Goal: Task Accomplishment & Management: Manage account settings

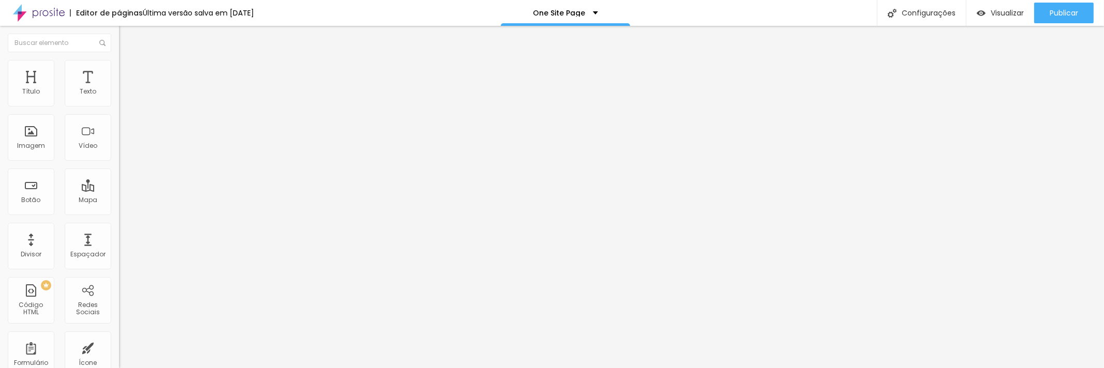
click at [57, 12] on img at bounding box center [39, 13] width 52 height 26
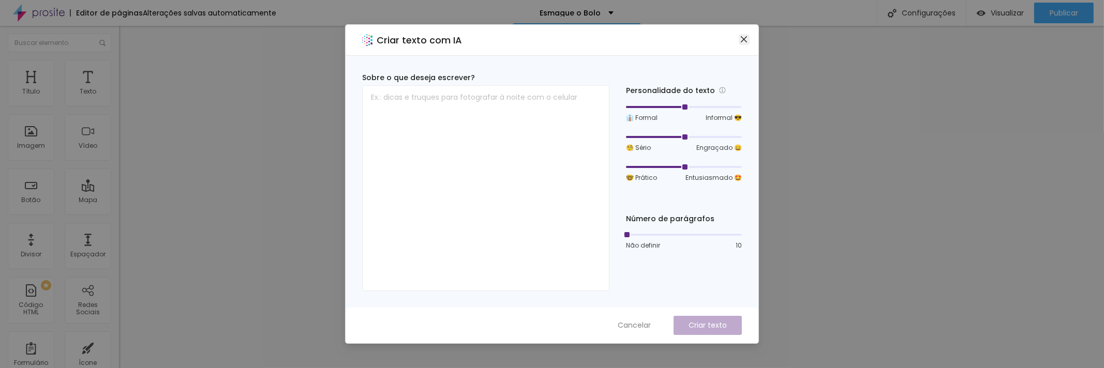
click at [743, 40] on icon "fechar" at bounding box center [744, 39] width 8 height 8
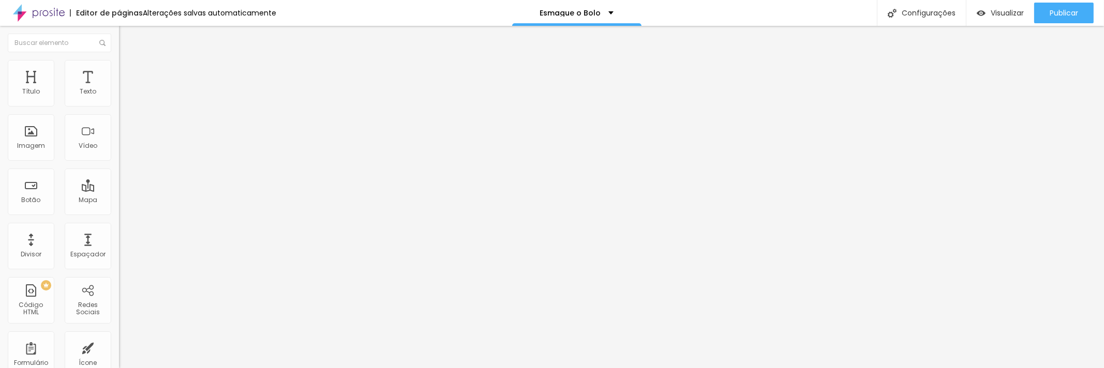
type input "24"
type input "25"
type input "26"
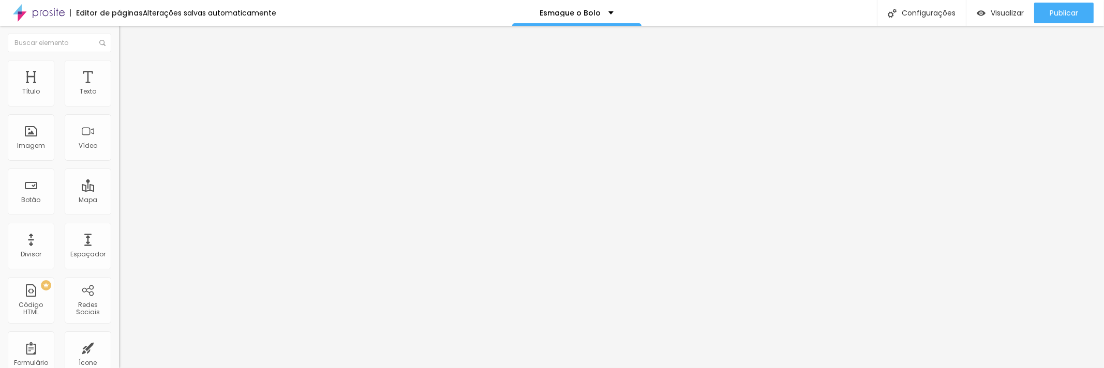
type input "26"
type input "27"
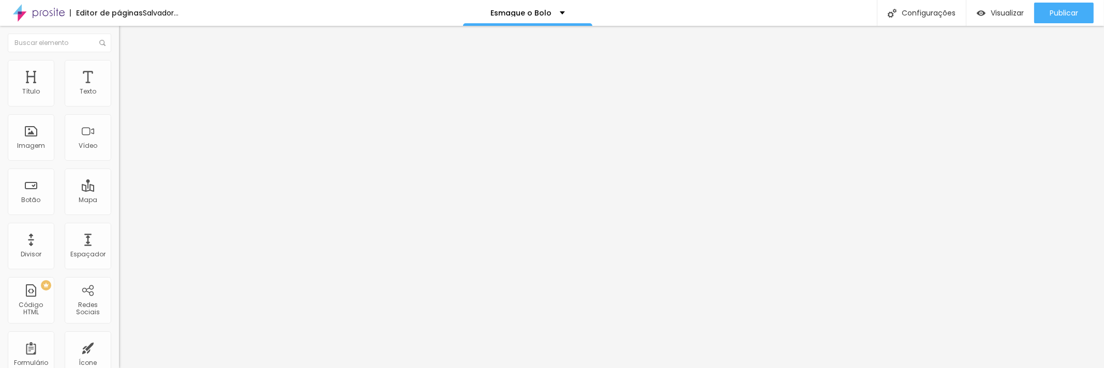
type input "28"
type input "29"
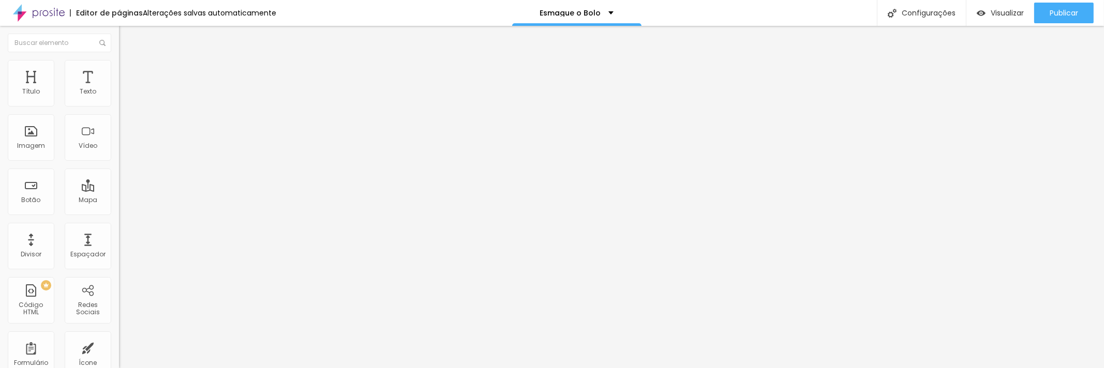
type input "30"
type input "31"
type input "32"
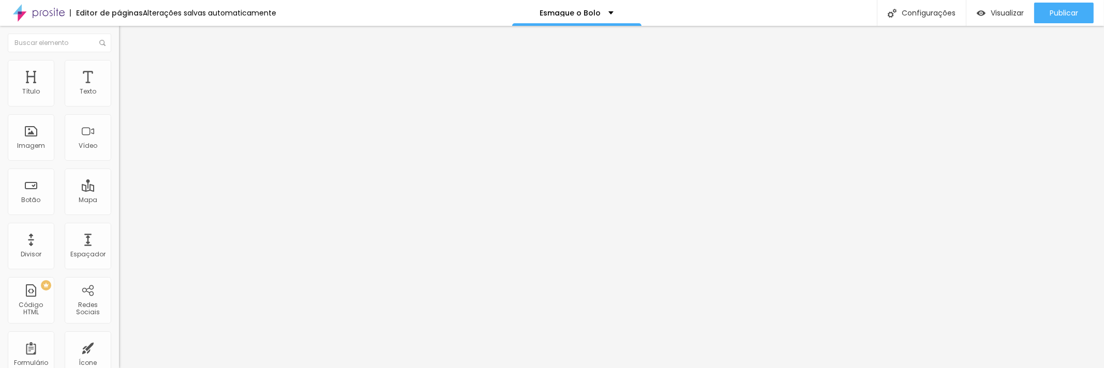
type input "32"
drag, startPoint x: 67, startPoint y: 99, endPoint x: 103, endPoint y: 103, distance: 37.0
type input "32"
click at [119, 190] on input "range" at bounding box center [152, 194] width 67 height 8
type input "32"
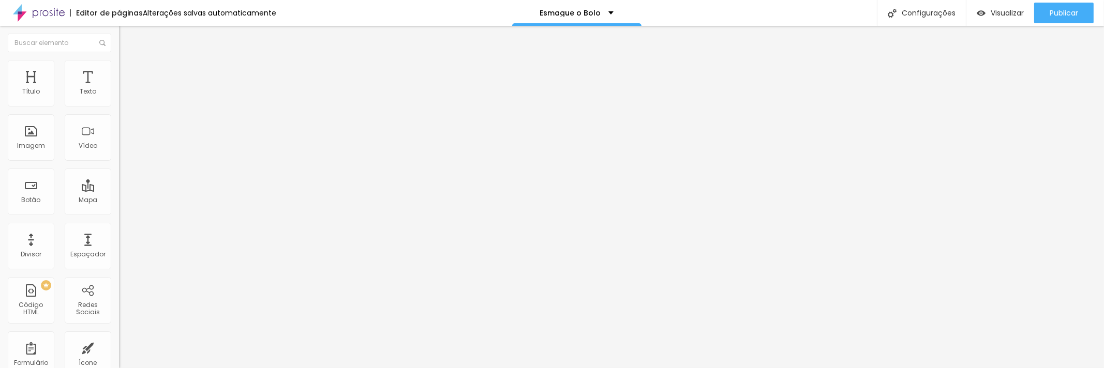
type input "32"
drag, startPoint x: 68, startPoint y: 102, endPoint x: 112, endPoint y: 101, distance: 44.5
type input "32"
click at [119, 190] on input "range" at bounding box center [152, 194] width 67 height 8
type input "32"
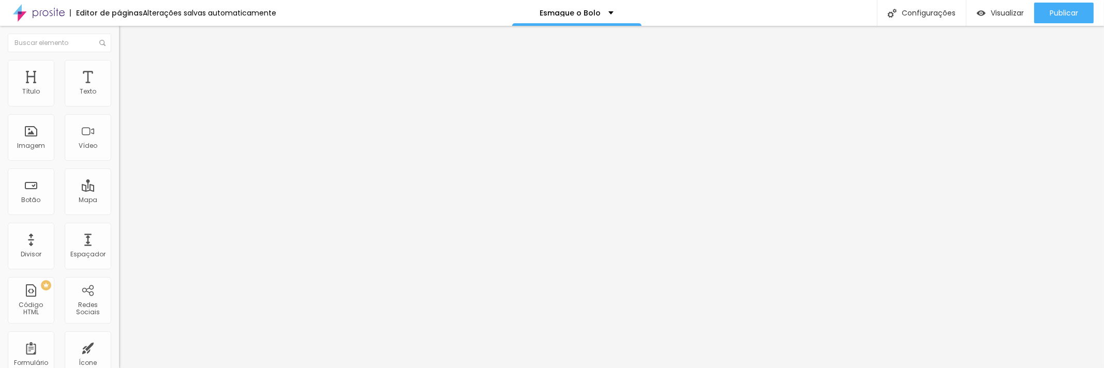
type input "32"
drag, startPoint x: 68, startPoint y: 100, endPoint x: 156, endPoint y: 89, distance: 88.1
type input "32"
click at [156, 190] on input "range" at bounding box center [152, 194] width 67 height 8
type input "32"
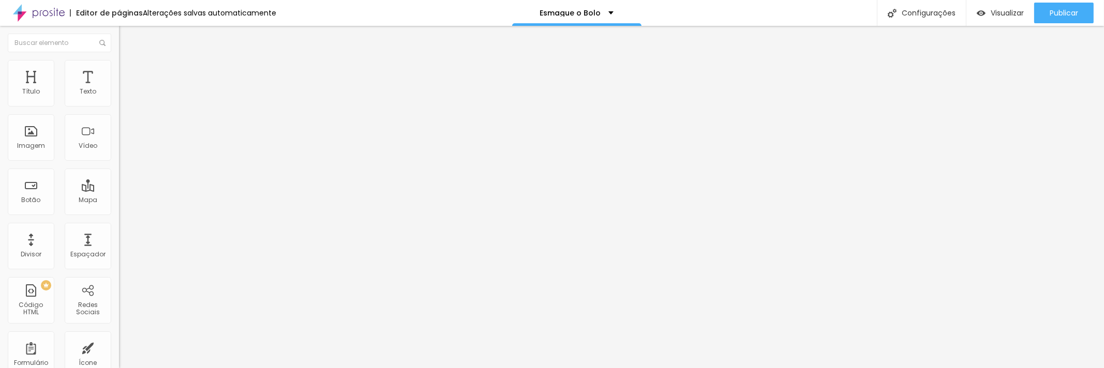
type input "32"
drag, startPoint x: 67, startPoint y: 101, endPoint x: 180, endPoint y: 93, distance: 112.6
type input "32"
click at [180, 190] on input "range" at bounding box center [152, 194] width 67 height 8
click at [1067, 14] on font "Publicar" at bounding box center [1064, 13] width 28 height 10
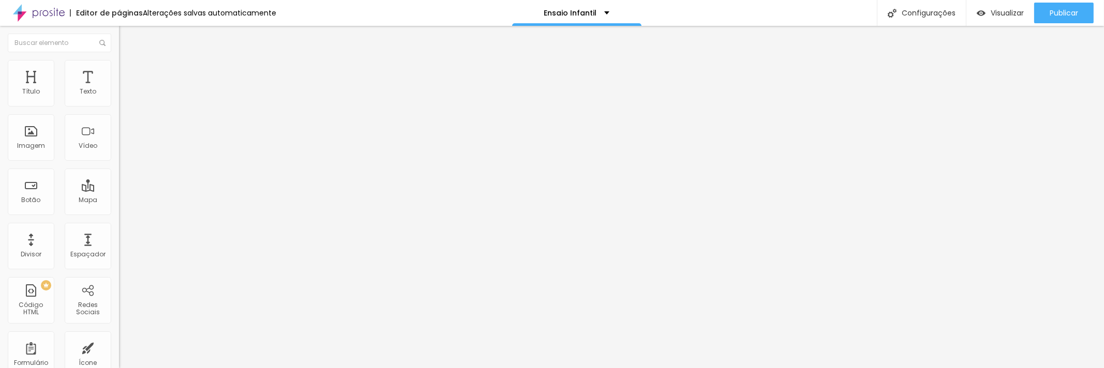
type input "31"
type input "32"
drag, startPoint x: 115, startPoint y: 99, endPoint x: 156, endPoint y: 100, distance: 40.4
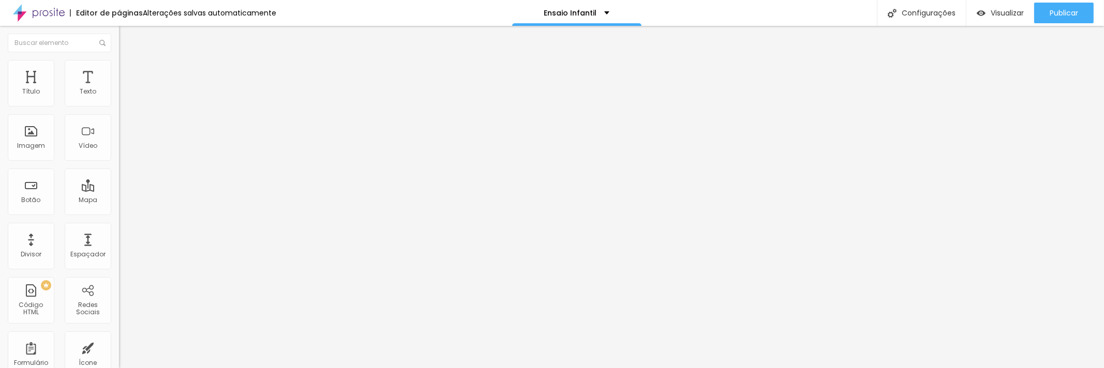
type input "32"
click at [156, 190] on input "range" at bounding box center [152, 194] width 67 height 8
type input "32"
drag, startPoint x: 69, startPoint y: 99, endPoint x: 143, endPoint y: 105, distance: 74.7
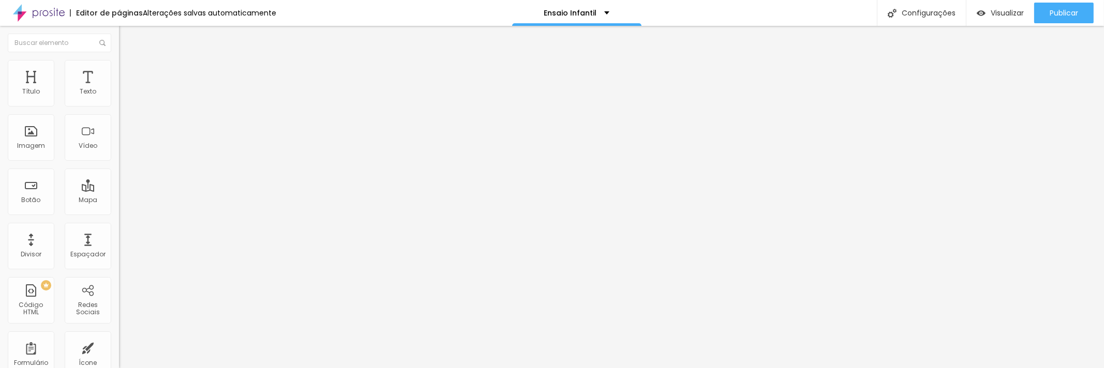
type input "32"
click at [143, 190] on input "range" at bounding box center [152, 194] width 67 height 8
type input "32"
drag, startPoint x: 69, startPoint y: 103, endPoint x: 131, endPoint y: 110, distance: 62.5
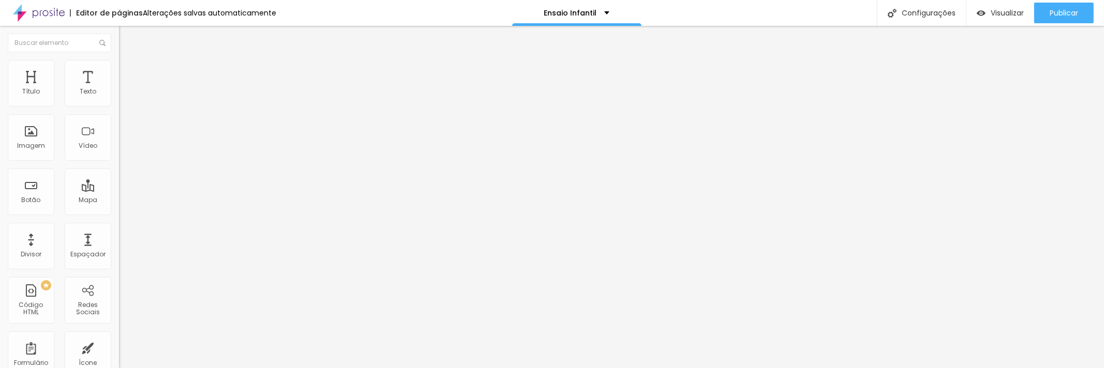
type input "32"
click at [131, 190] on input "range" at bounding box center [152, 194] width 67 height 8
type input "32"
drag, startPoint x: 112, startPoint y: 105, endPoint x: 170, endPoint y: 110, distance: 57.7
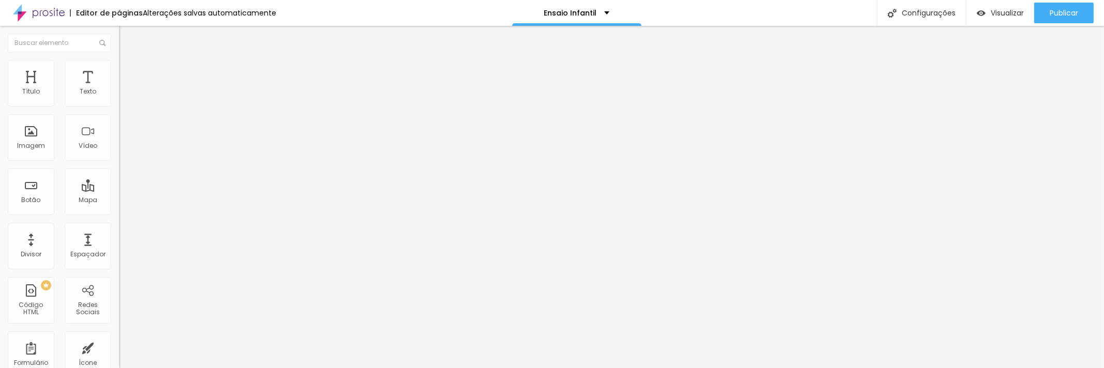
type input "32"
click at [170, 190] on input "range" at bounding box center [152, 194] width 67 height 8
click at [119, 68] on li "Avançado" at bounding box center [178, 65] width 119 height 10
click at [128, 61] on font "Estilo" at bounding box center [136, 56] width 16 height 9
click at [119, 99] on button "button" at bounding box center [126, 93] width 14 height 11
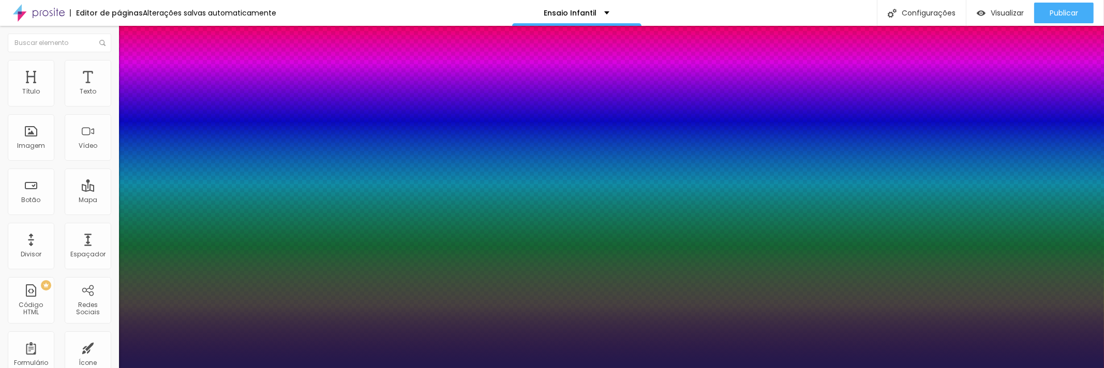
type input "1"
click at [109, 368] on div at bounding box center [552, 368] width 1104 height 0
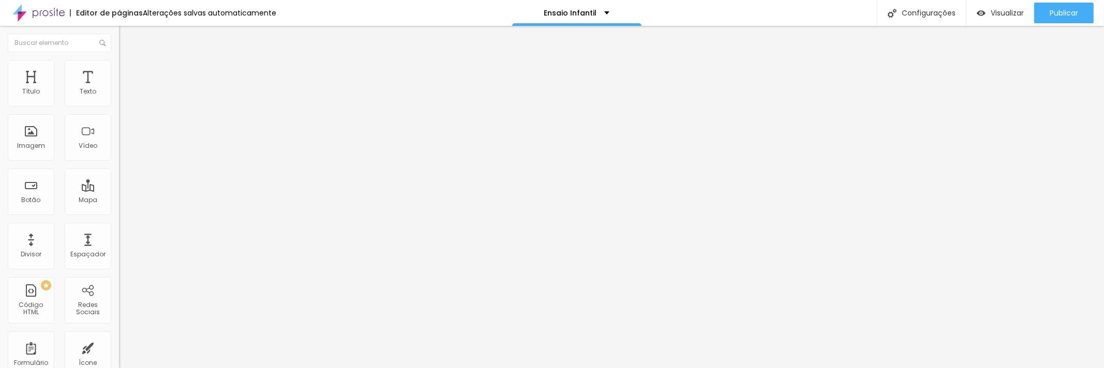
click at [119, 68] on li "Avançado" at bounding box center [178, 65] width 119 height 10
click at [128, 61] on font "Estilo" at bounding box center [136, 56] width 16 height 9
click at [119, 99] on button "button" at bounding box center [126, 93] width 14 height 11
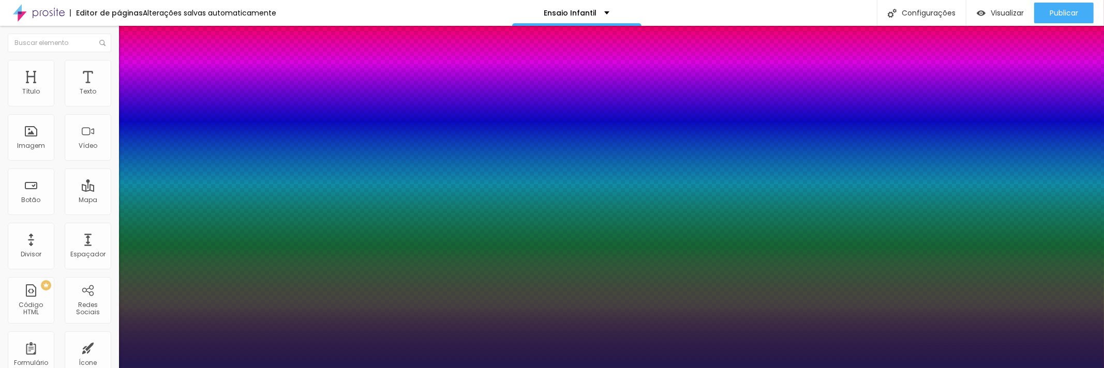
type input "1"
click at [342, 368] on div at bounding box center [552, 368] width 1104 height 0
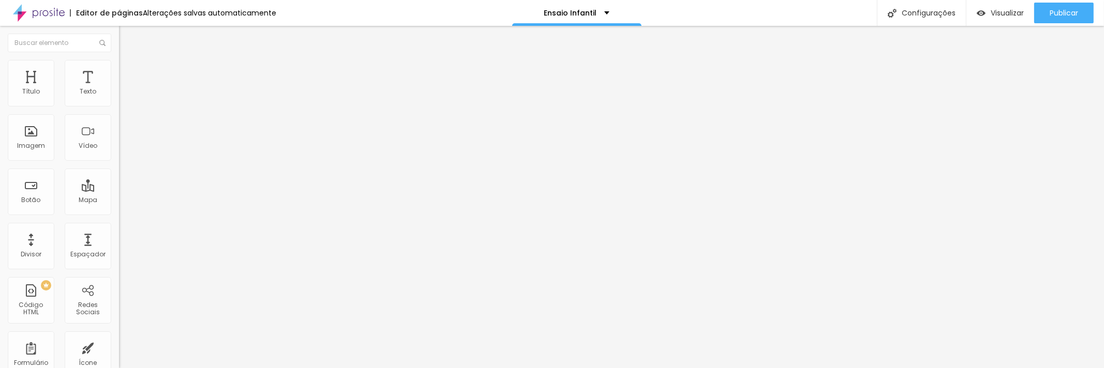
click at [123, 96] on icon "button" at bounding box center [126, 93] width 6 height 6
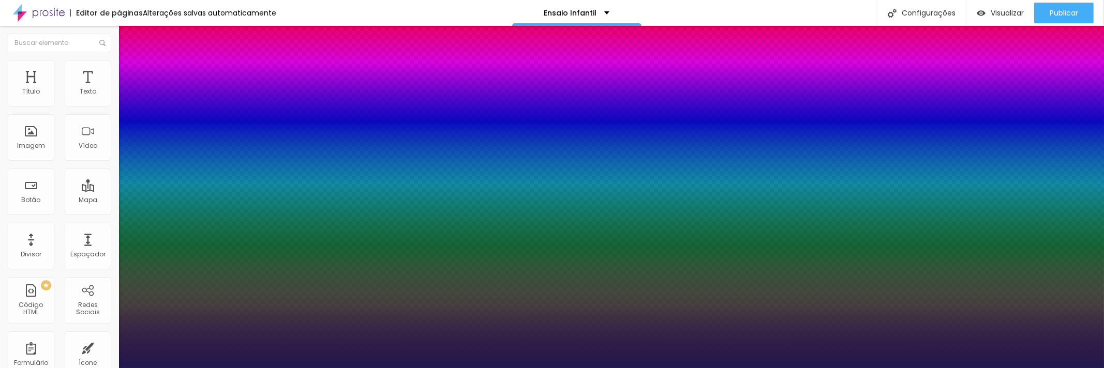
type input "1"
click at [93, 368] on div at bounding box center [552, 368] width 1104 height 0
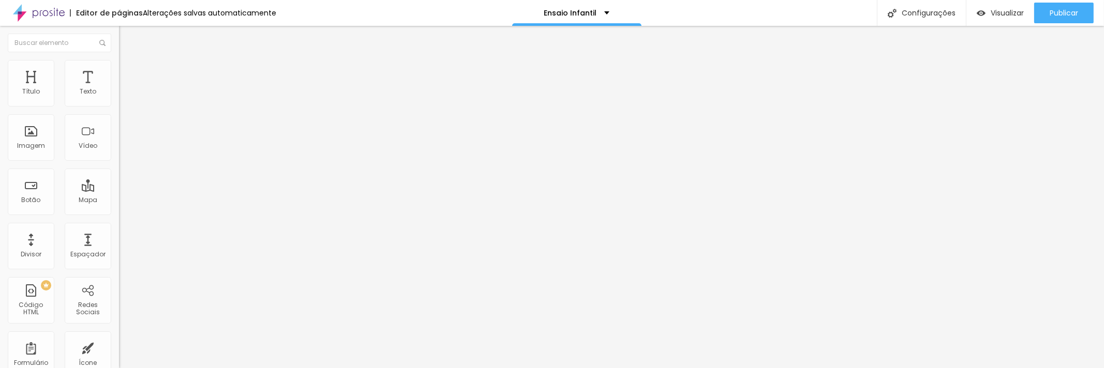
click at [119, 68] on li "Avançado" at bounding box center [178, 65] width 119 height 10
type input "0"
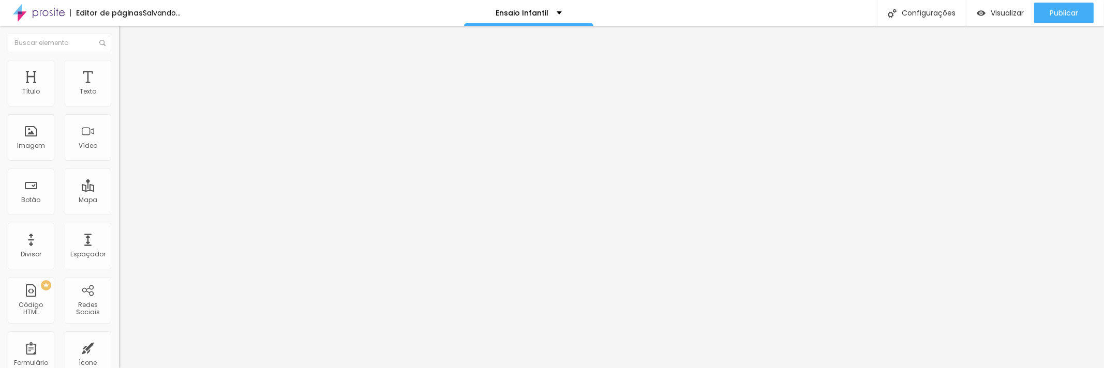
drag, startPoint x: 30, startPoint y: 100, endPoint x: 0, endPoint y: 100, distance: 30.0
type input "0"
click at [119, 190] on input "range" at bounding box center [152, 194] width 67 height 8
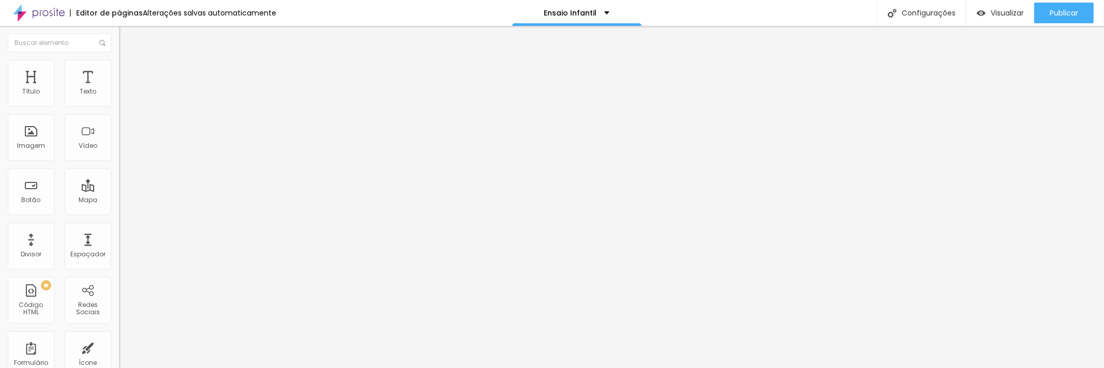
type input "0"
drag, startPoint x: 10, startPoint y: 121, endPoint x: 0, endPoint y: 122, distance: 9.9
type input "0"
click at [119, 337] on input "range" at bounding box center [152, 341] width 67 height 8
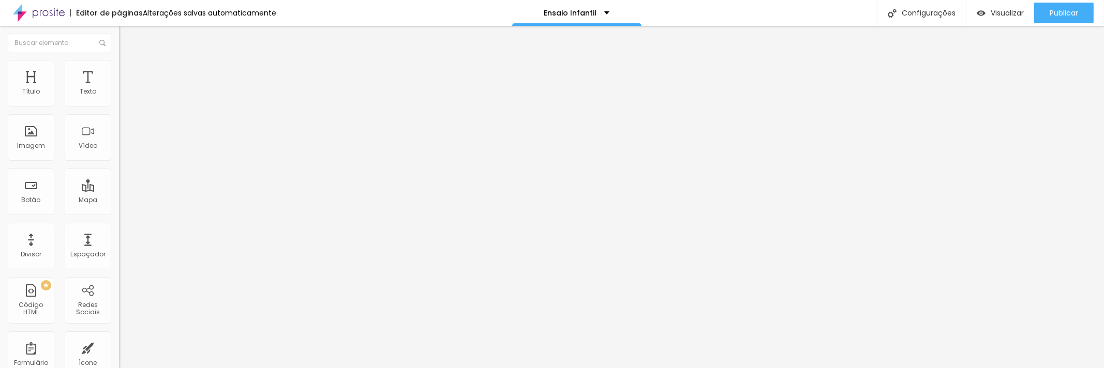
click at [119, 125] on button "button" at bounding box center [126, 128] width 14 height 11
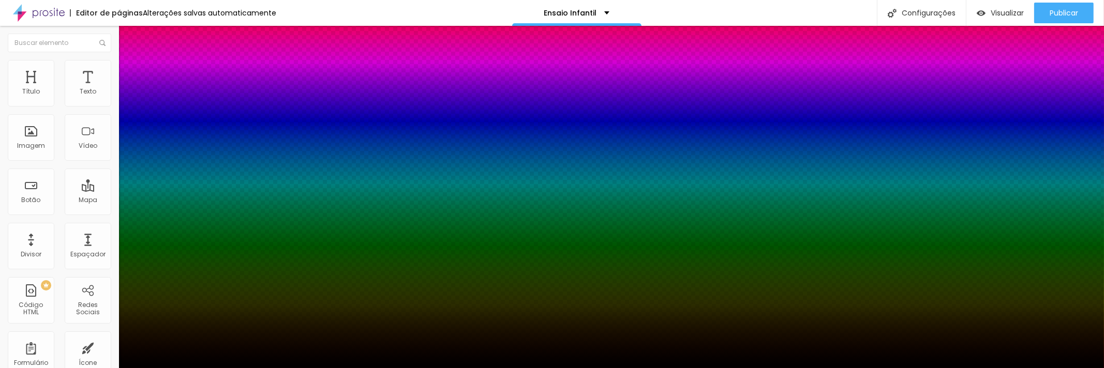
click at [82, 368] on div at bounding box center [552, 368] width 1104 height 0
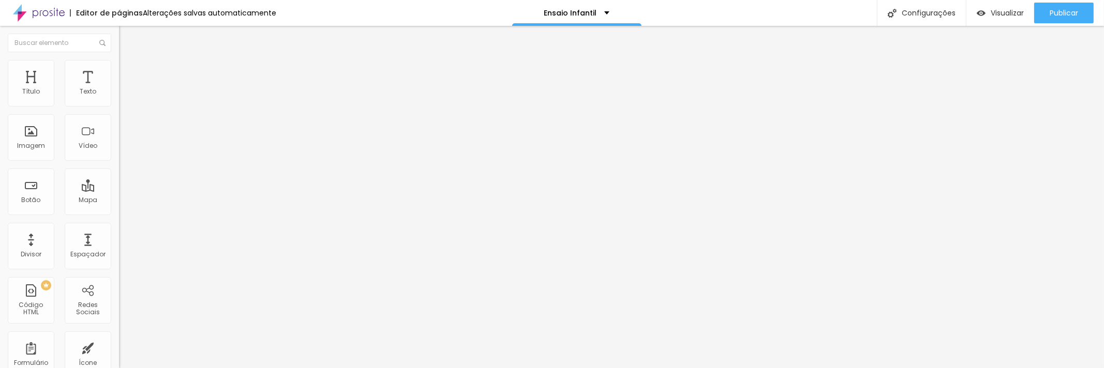
click at [119, 99] on button "button" at bounding box center [126, 93] width 14 height 11
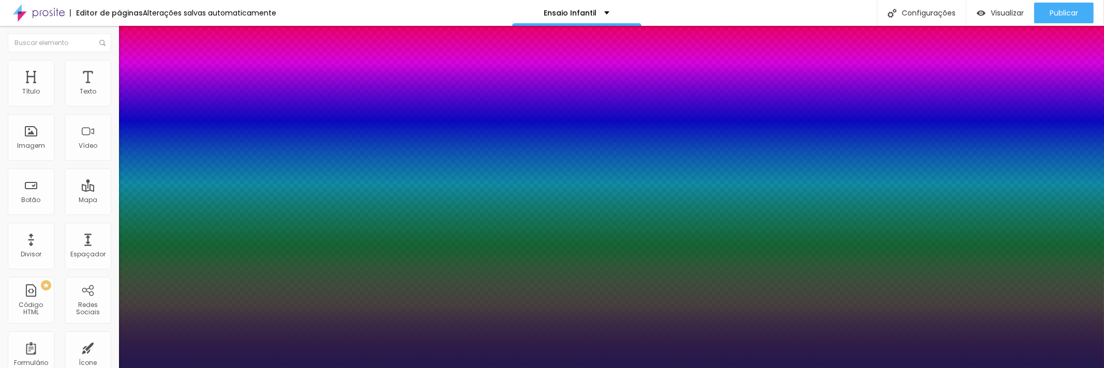
type input "1"
click at [90, 368] on div at bounding box center [552, 368] width 1104 height 0
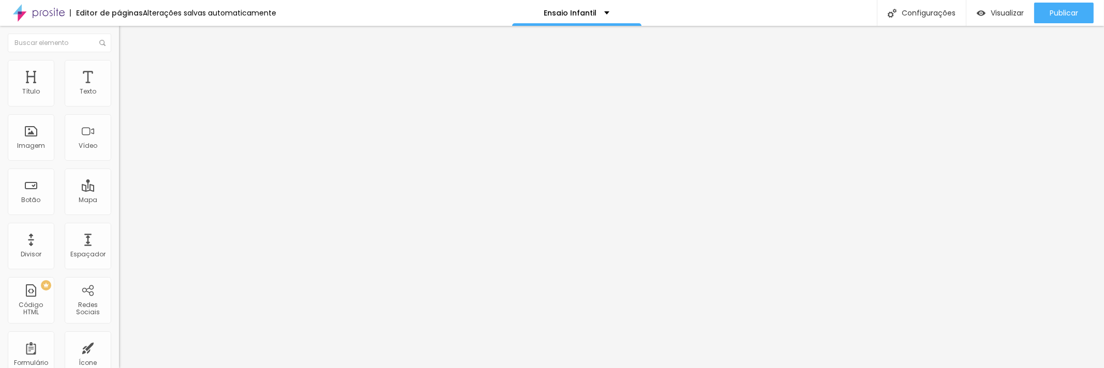
click at [119, 64] on img at bounding box center [123, 64] width 9 height 9
type input "12"
type input "16"
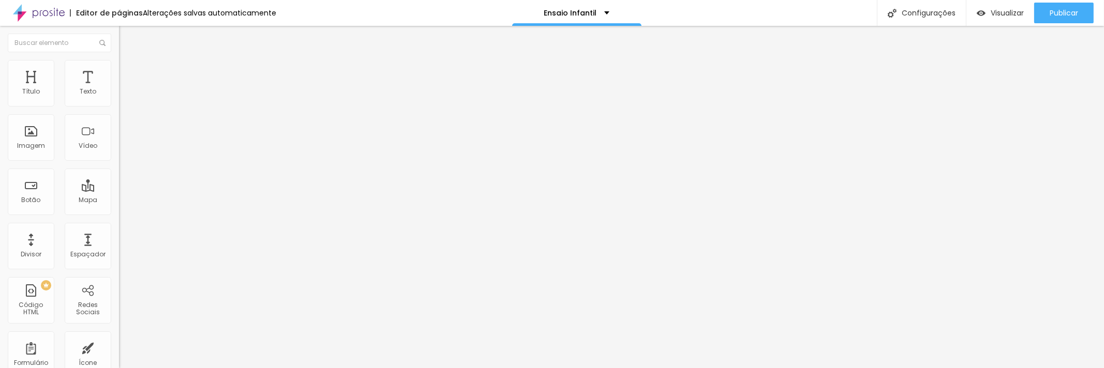
type input "17"
type input "18"
type input "20"
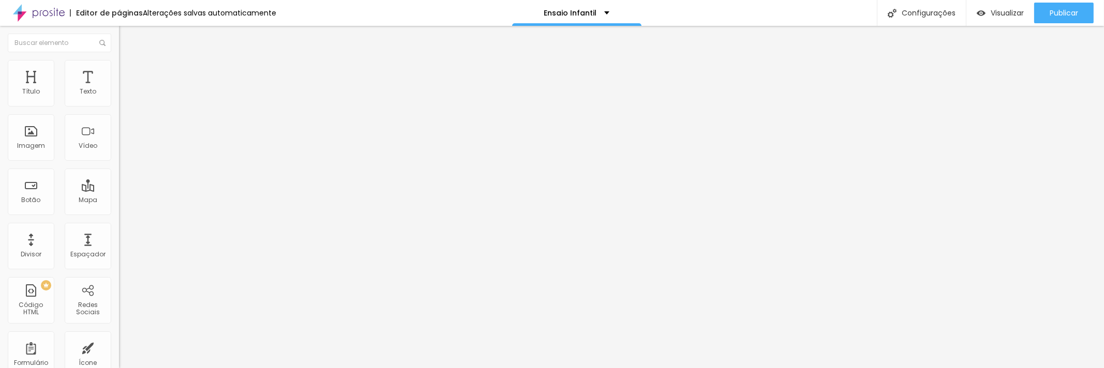
type input "20"
type input "21"
type input "22"
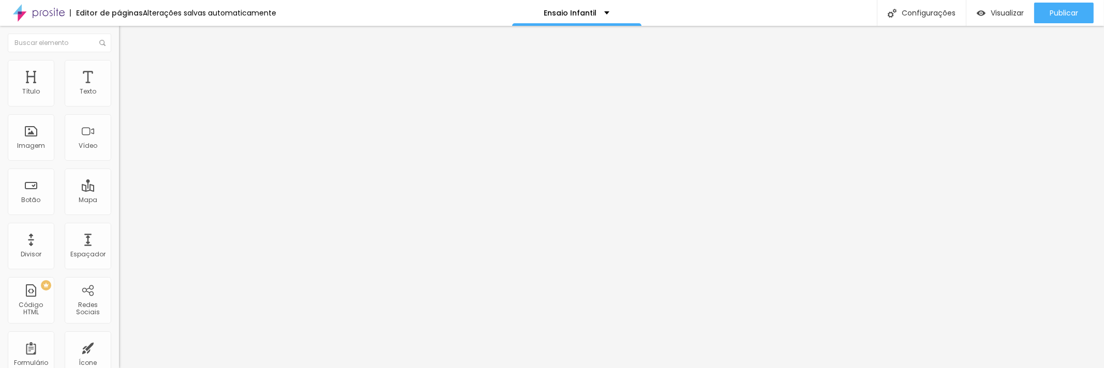
type input "23"
type input "24"
type input "25"
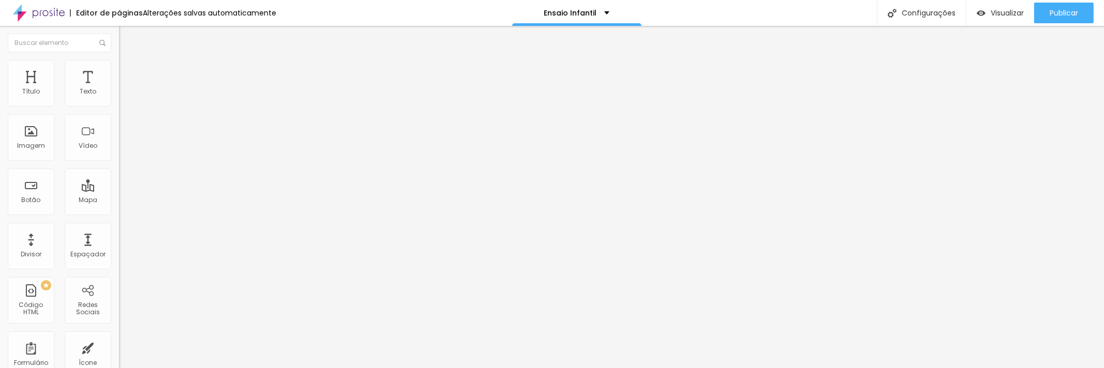
type input "25"
type input "27"
type input "28"
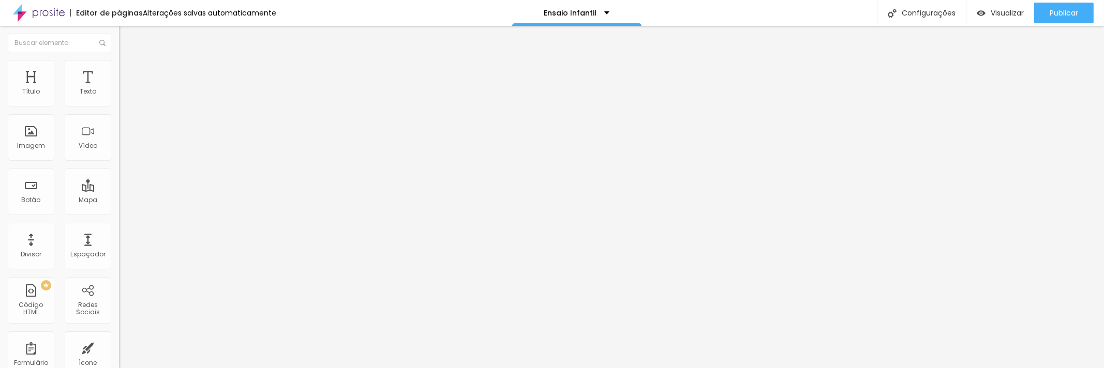
type input "29"
drag, startPoint x: 28, startPoint y: 101, endPoint x: 39, endPoint y: 102, distance: 10.4
type input "29"
click at [119, 190] on input "range" at bounding box center [152, 194] width 67 height 8
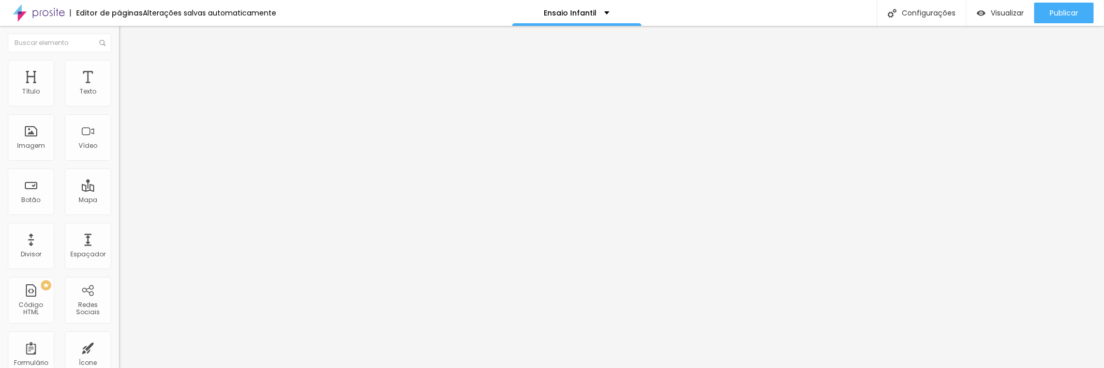
click at [128, 71] on font "Avançado" at bounding box center [145, 67] width 34 height 9
type input "0"
type input "2"
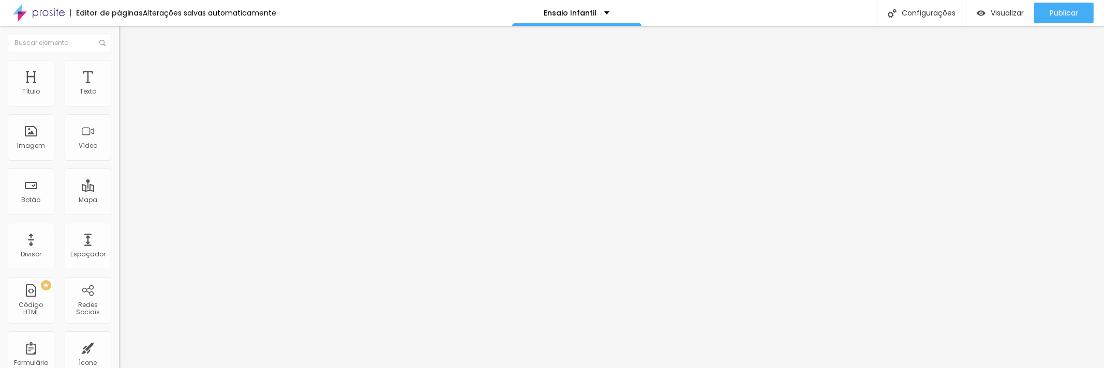
type input "12"
type input "16"
type input "15"
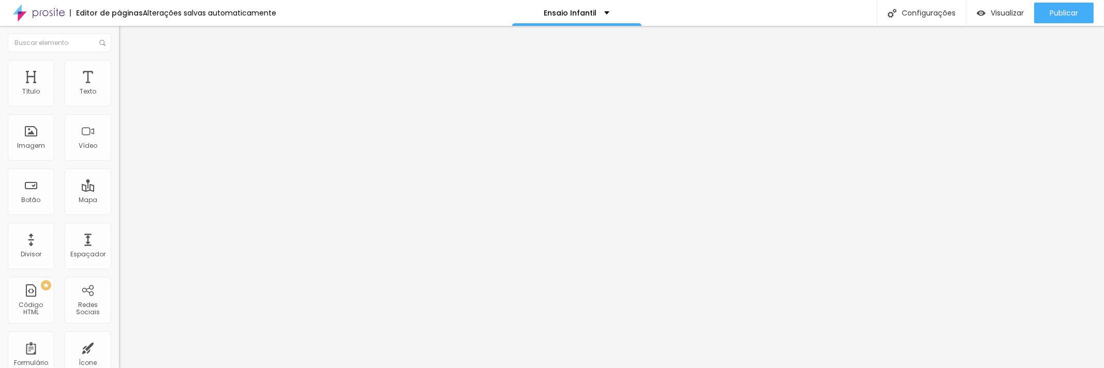
type input "15"
type input "14"
type input "13"
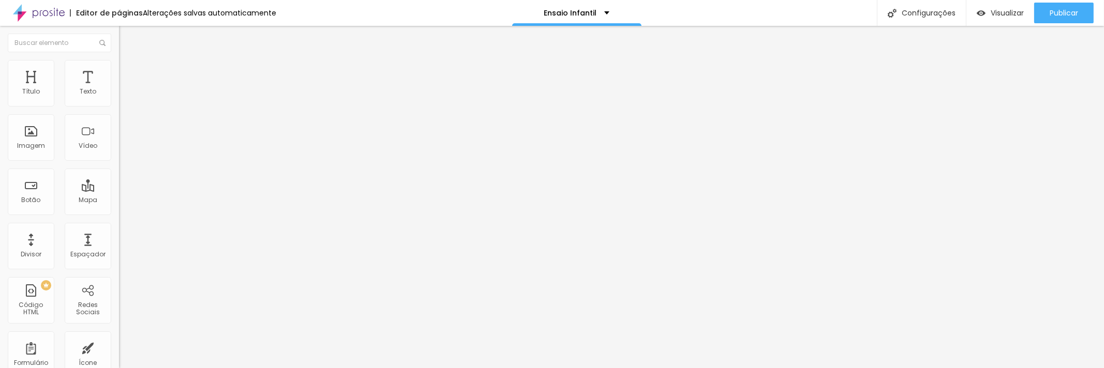
type input "12"
type input "11"
type input "10"
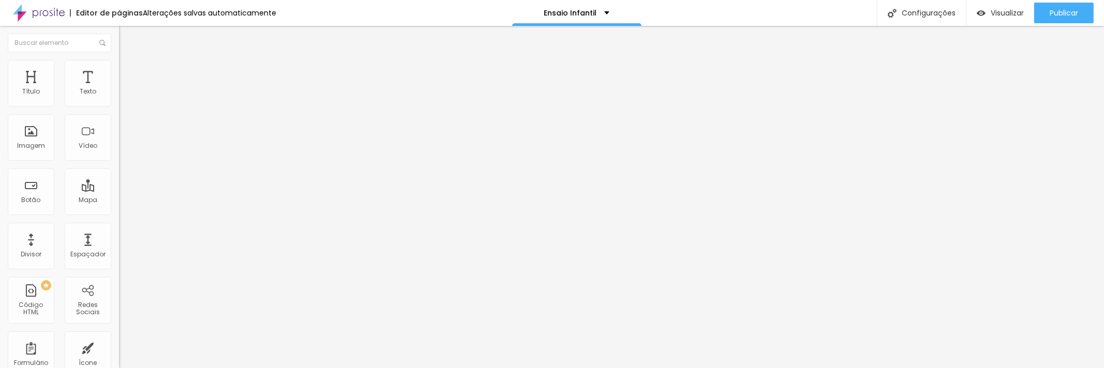
type input "10"
type input "9"
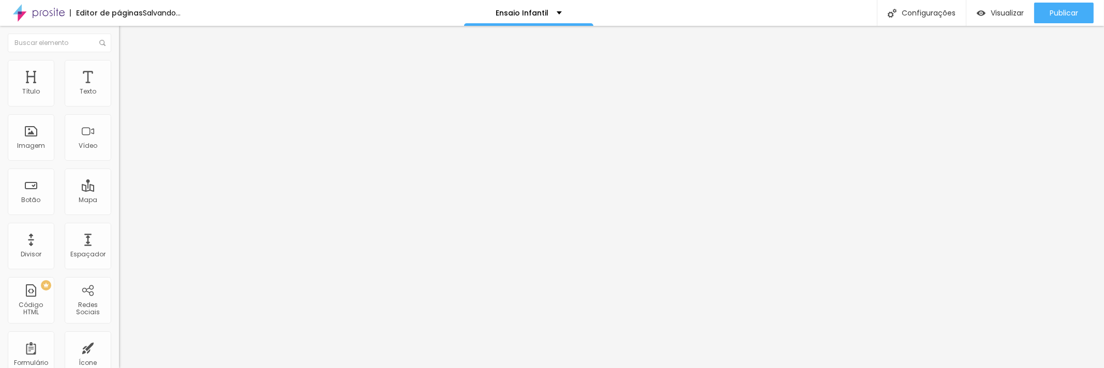
type input "10"
type input "11"
type input "12"
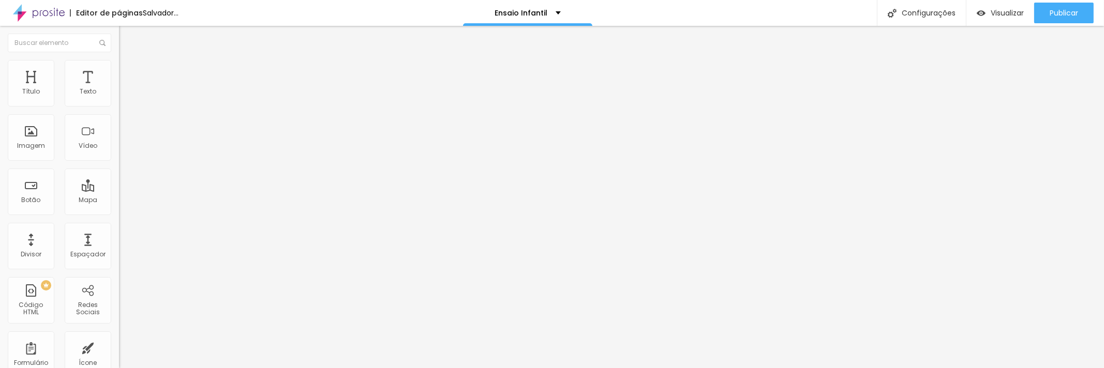
type input "12"
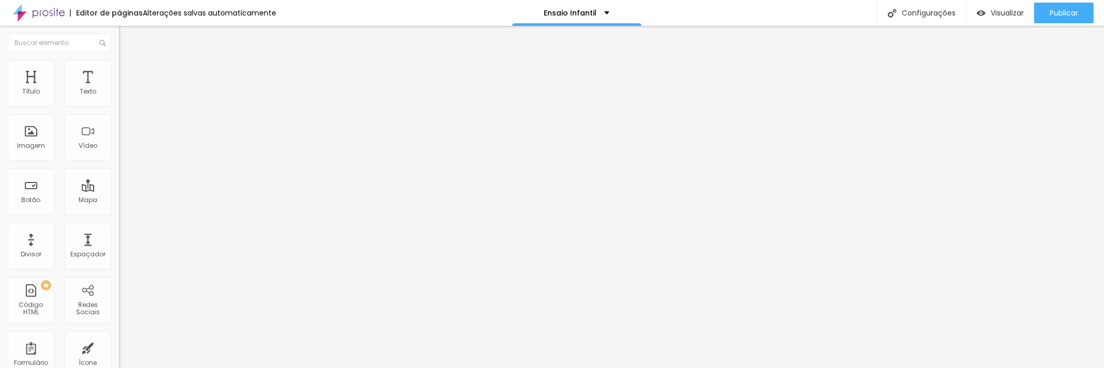
type input "13"
type input "12"
type input "11"
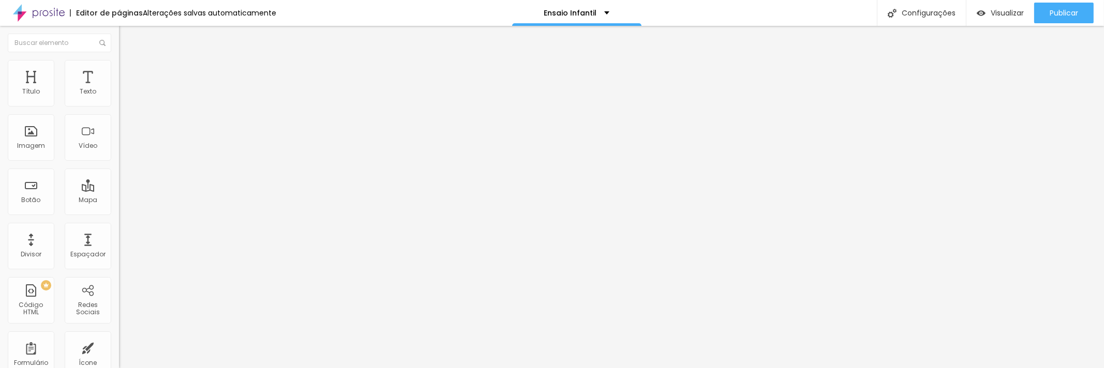
type input "11"
type input "10"
click at [119, 190] on input "range" at bounding box center [152, 194] width 67 height 8
click at [1064, 13] on font "Publicar" at bounding box center [1064, 13] width 28 height 10
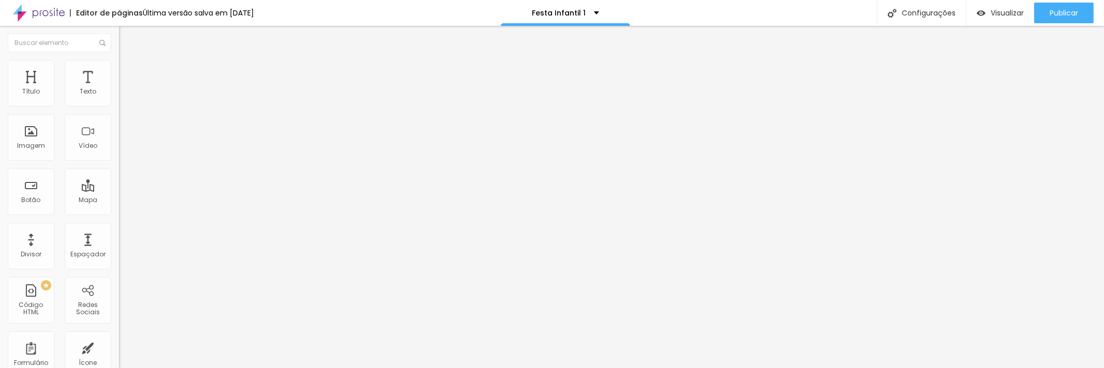
click at [119, 99] on button "button" at bounding box center [126, 93] width 14 height 11
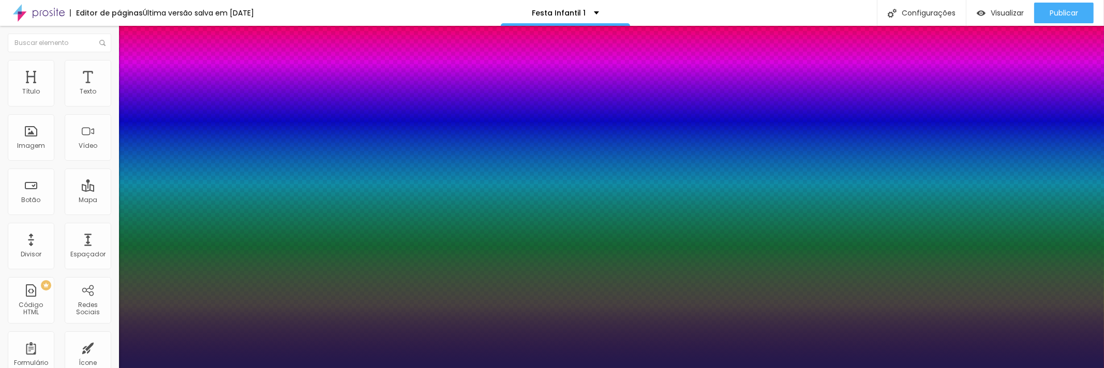
type input "1"
click at [105, 368] on div at bounding box center [552, 368] width 1104 height 0
